Goal: Information Seeking & Learning: Learn about a topic

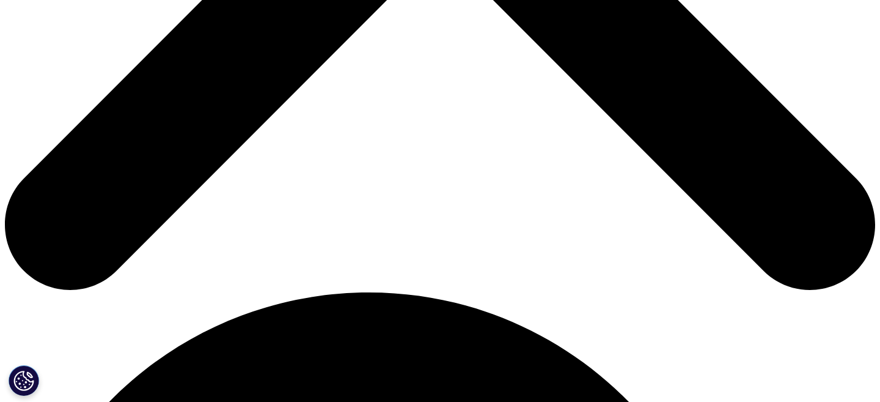
scroll to position [670, 0]
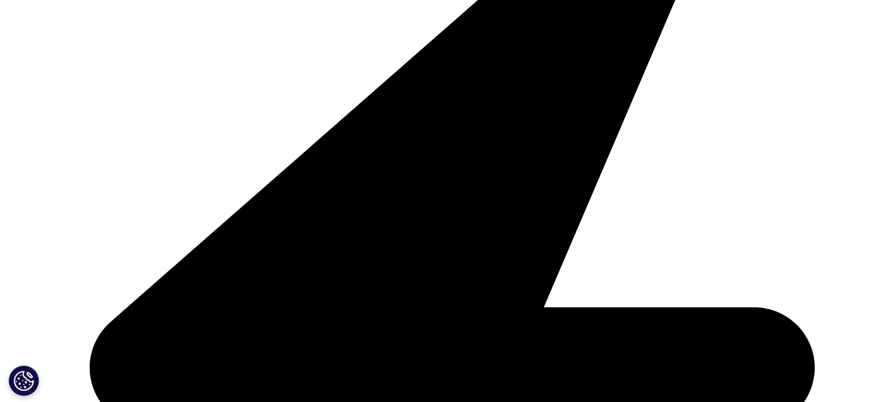
scroll to position [224, 721]
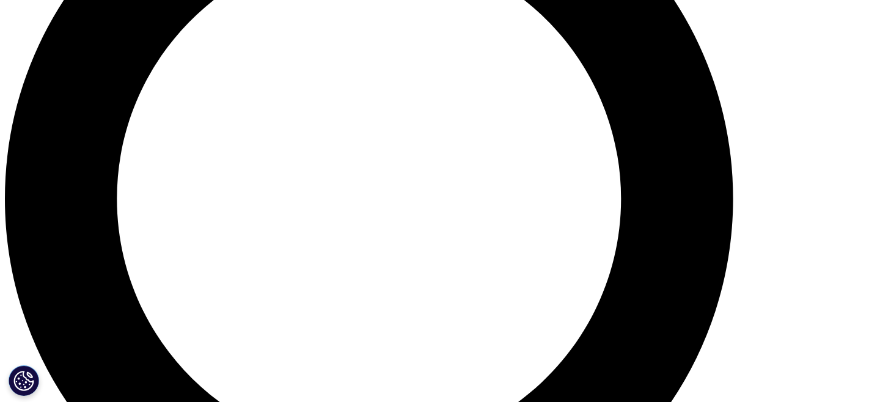
scroll to position [1082, 0]
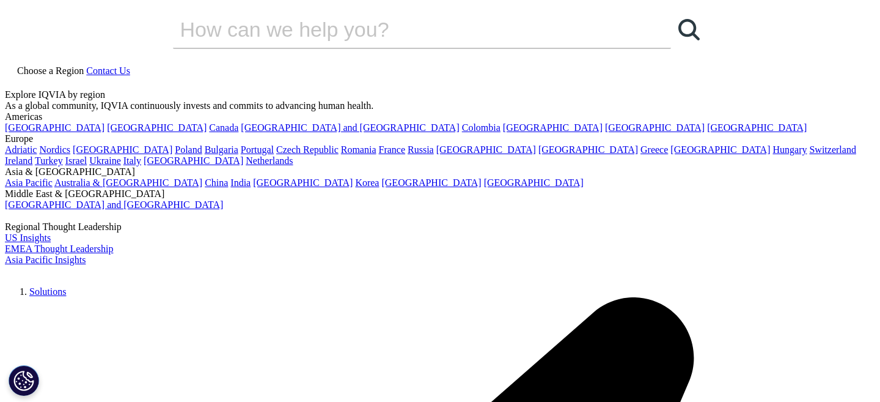
scroll to position [262, 721]
